Goal: Information Seeking & Learning: Learn about a topic

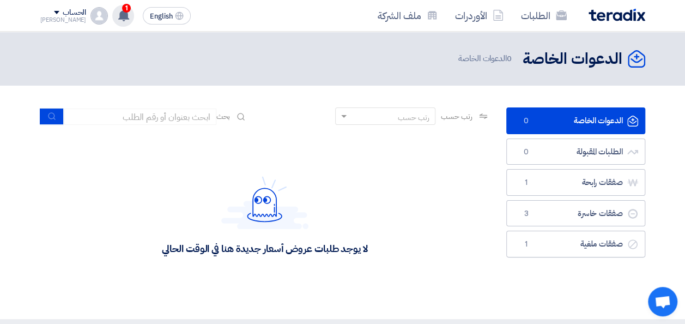
click at [118, 14] on use at bounding box center [123, 15] width 11 height 12
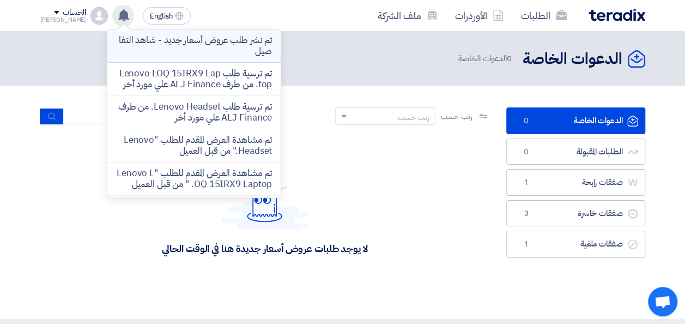
click at [183, 55] on p "تم نشر طلب عروض أسعار جديد - شاهد التفاصيل" at bounding box center [194, 46] width 156 height 22
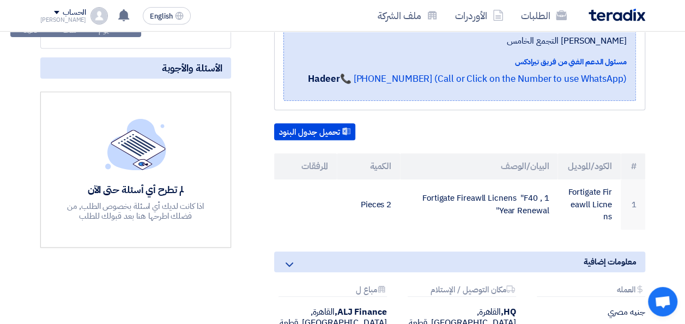
scroll to position [273, 0]
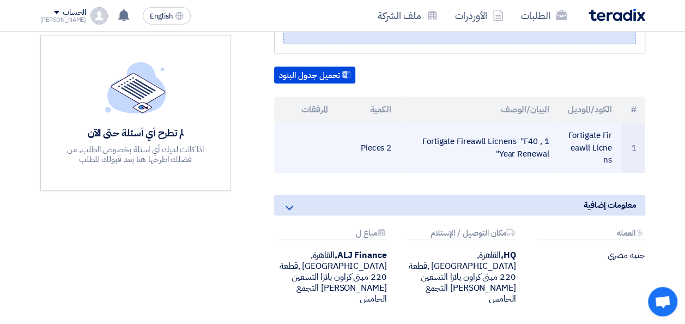
drag, startPoint x: 357, startPoint y: 132, endPoint x: 391, endPoint y: 135, distance: 33.9
click at [391, 135] on td "2 Pieces" at bounding box center [368, 148] width 63 height 50
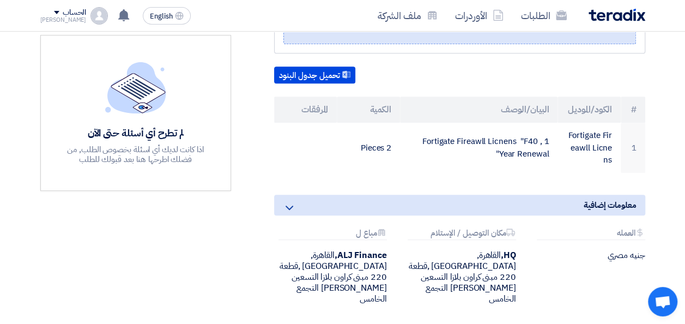
drag, startPoint x: 391, startPoint y: 135, endPoint x: 414, endPoint y: 164, distance: 36.9
click at [414, 164] on div "Fortigate Fireawll Licnens بيانات العميل [PERSON_NAME] Senior Admin & Procureme…" at bounding box center [446, 112] width 414 height 435
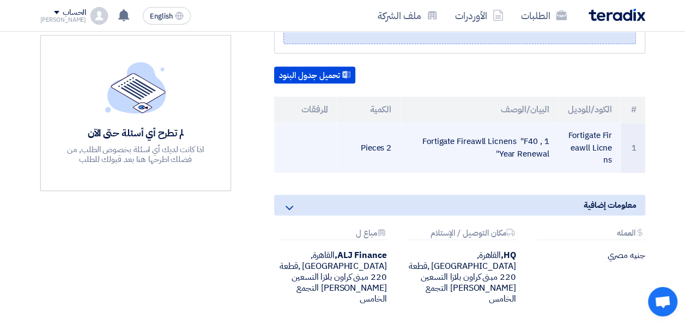
click at [598, 141] on td "Fortigate Fireawll Licnens" at bounding box center [589, 148] width 63 height 50
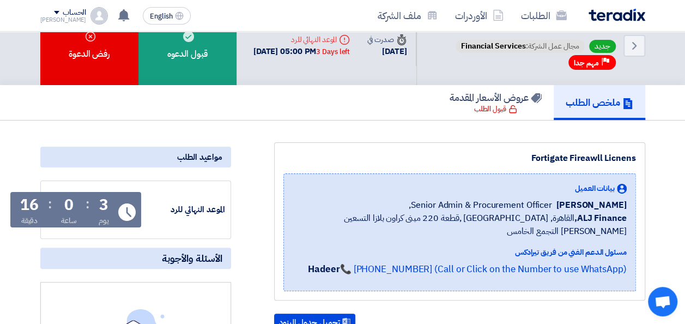
scroll to position [0, 0]
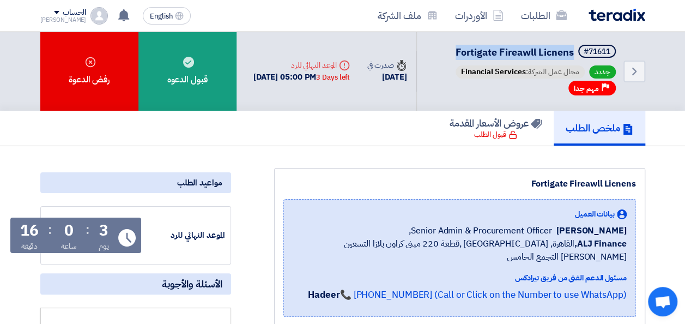
drag, startPoint x: 449, startPoint y: 52, endPoint x: 571, endPoint y: 57, distance: 122.2
click at [571, 57] on div "Back #71611 Fortigate Fireawll Licnens جديد مجال عمل الشركة: Financial Services…" at bounding box center [531, 71] width 229 height 79
click at [618, 10] on img at bounding box center [617, 15] width 57 height 13
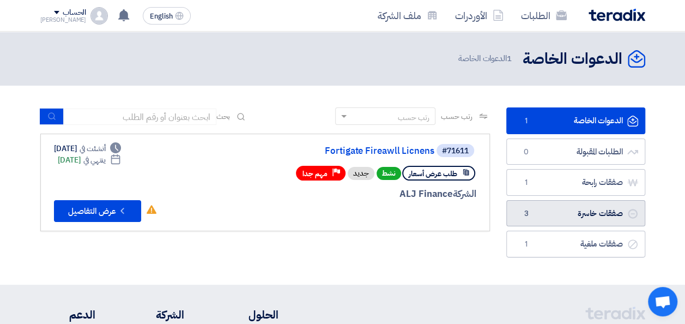
click at [568, 213] on link "صفقات خاسرة صفقات خاسرة 3" at bounding box center [575, 213] width 139 height 27
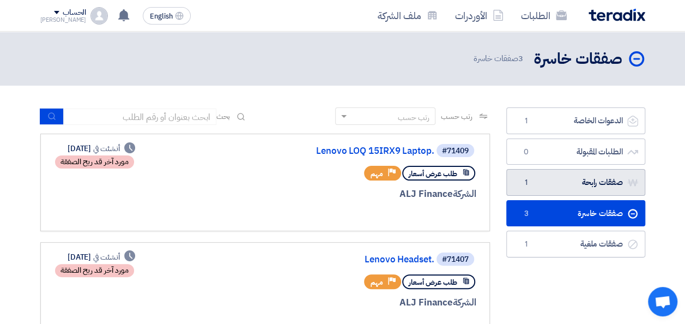
click at [588, 180] on link "صفقات رابحة صفقات رابحة 1" at bounding box center [575, 182] width 139 height 27
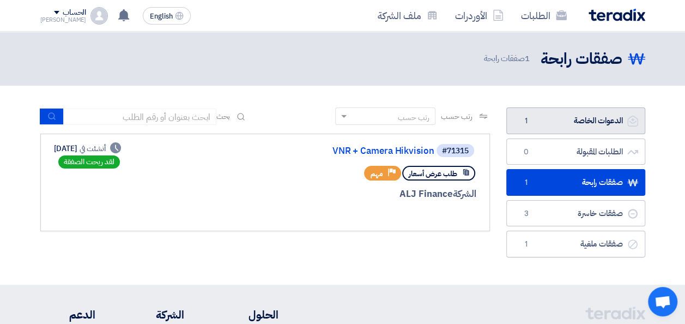
click at [587, 117] on link "الدعوات الخاصة الدعوات الخاصة 1" at bounding box center [575, 120] width 139 height 27
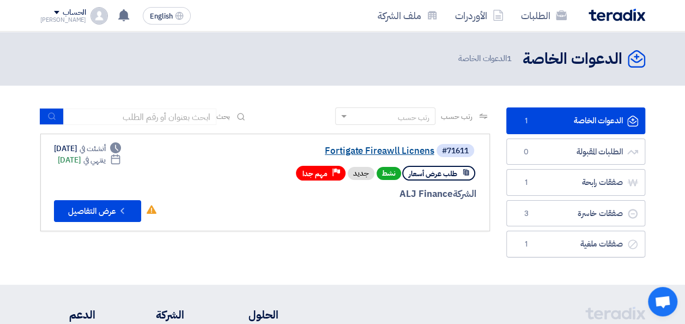
click at [379, 152] on link "Fortigate Fireawll Licnens" at bounding box center [325, 151] width 218 height 10
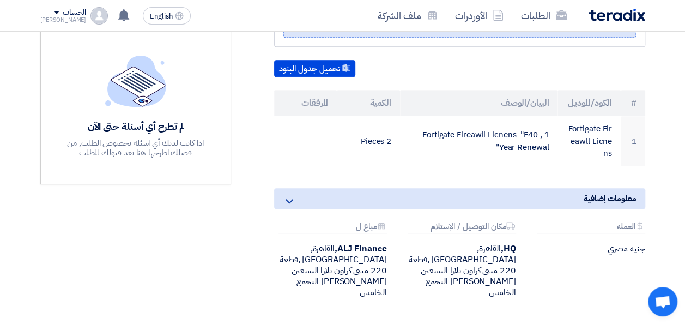
scroll to position [327, 0]
